Goal: Book appointment/travel/reservation

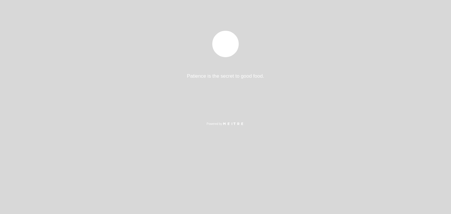
select select "es"
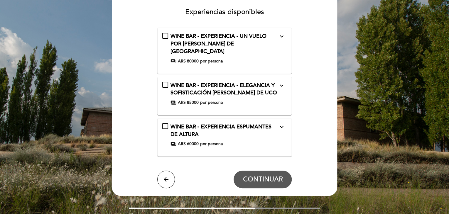
scroll to position [48, 0]
click at [163, 123] on div "WINE BAR - EXPERIENCIA ESPUMANTES DE ALTURA expand_more Degustación en Wine Bar…" at bounding box center [224, 135] width 125 height 24
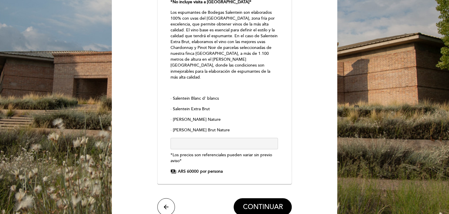
scroll to position [211, 0]
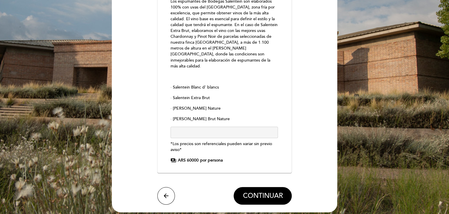
click at [169, 165] on form "WINE BAR - EXPERIENCIA - UN VUELO POR [PERSON_NAME] DE [GEOGRAPHIC_DATA] expand…" at bounding box center [224, 34] width 217 height 341
click at [168, 187] on button "arrow_back" at bounding box center [166, 196] width 18 height 18
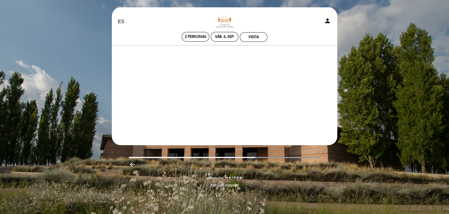
scroll to position [0, 0]
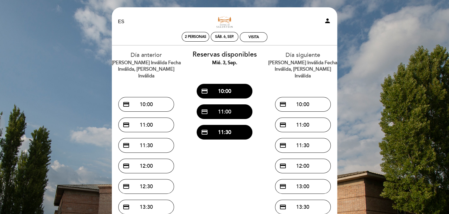
click at [223, 112] on button "credit_card 11:00" at bounding box center [225, 112] width 56 height 15
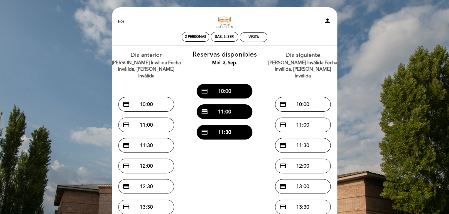
click at [235, 88] on button "credit_card 10:00" at bounding box center [225, 91] width 56 height 15
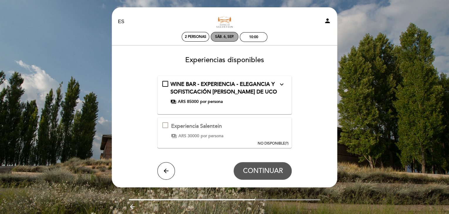
click at [226, 36] on div "sáb. 6, sep." at bounding box center [224, 37] width 19 height 4
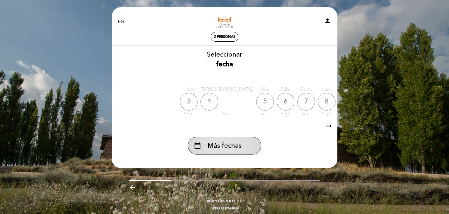
click at [221, 151] on span "Más fechas" at bounding box center [225, 146] width 34 height 10
